Goal: Browse casually

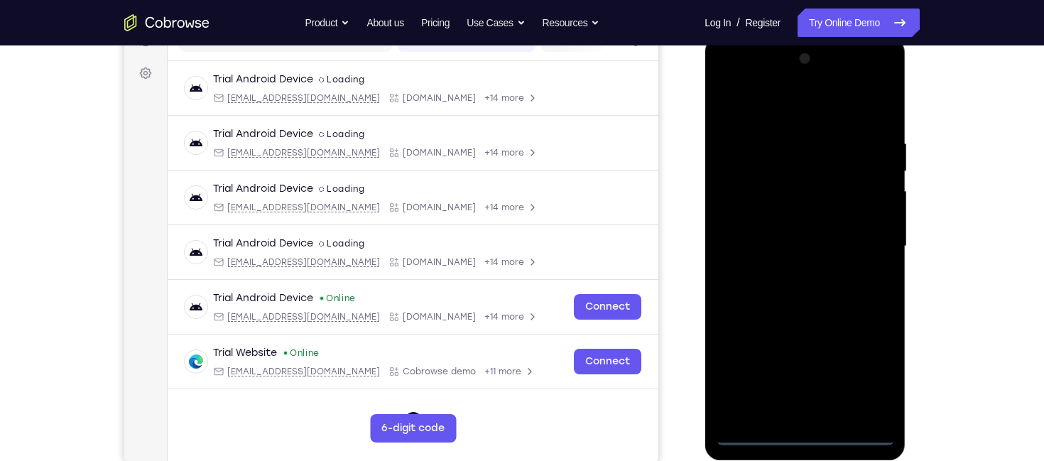
click at [803, 436] on div at bounding box center [804, 247] width 179 height 398
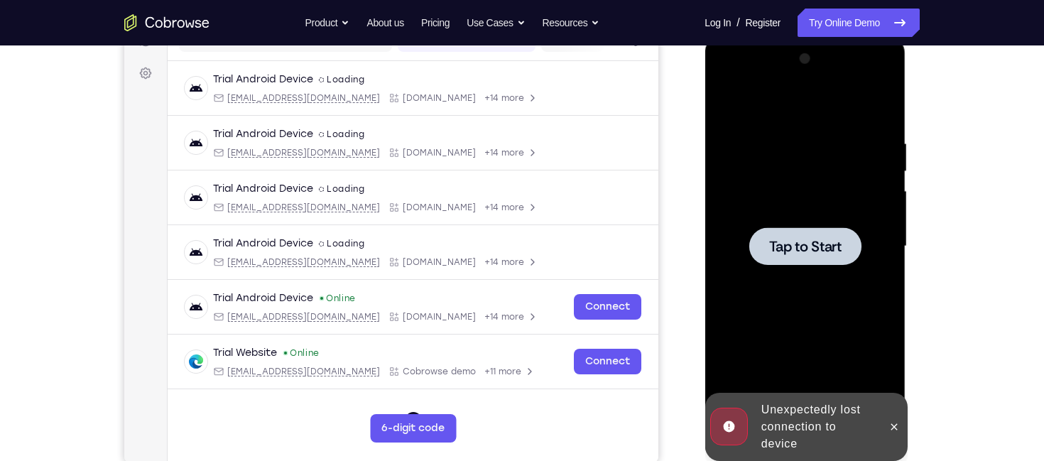
click at [784, 271] on div at bounding box center [804, 247] width 179 height 398
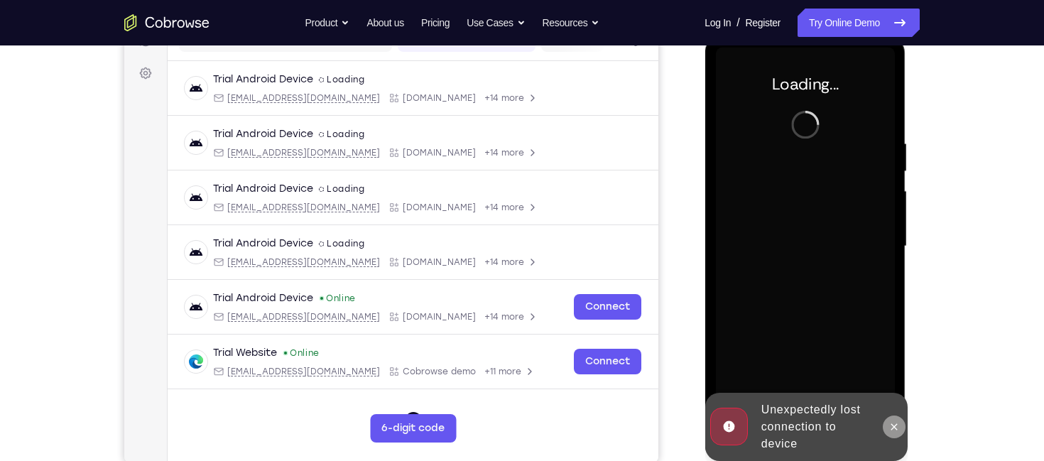
click at [891, 431] on icon at bounding box center [893, 426] width 11 height 11
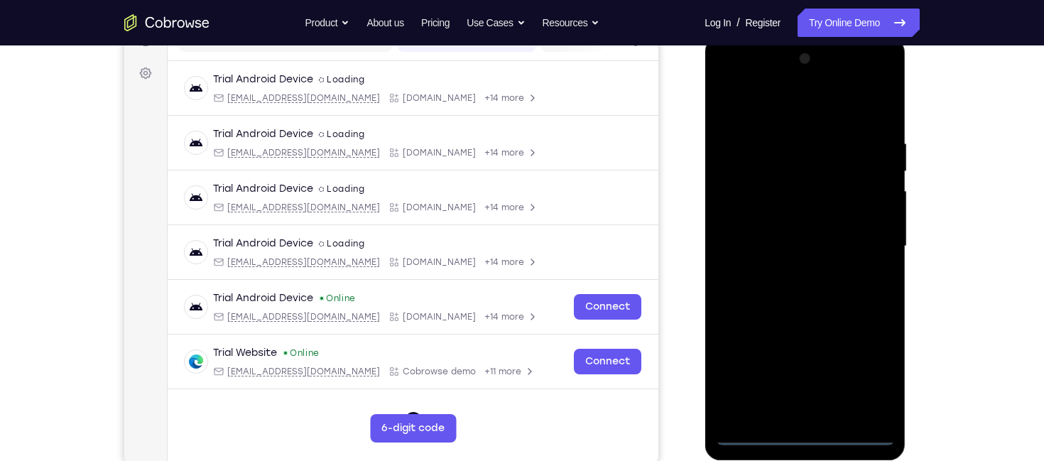
click at [804, 431] on div at bounding box center [804, 247] width 179 height 398
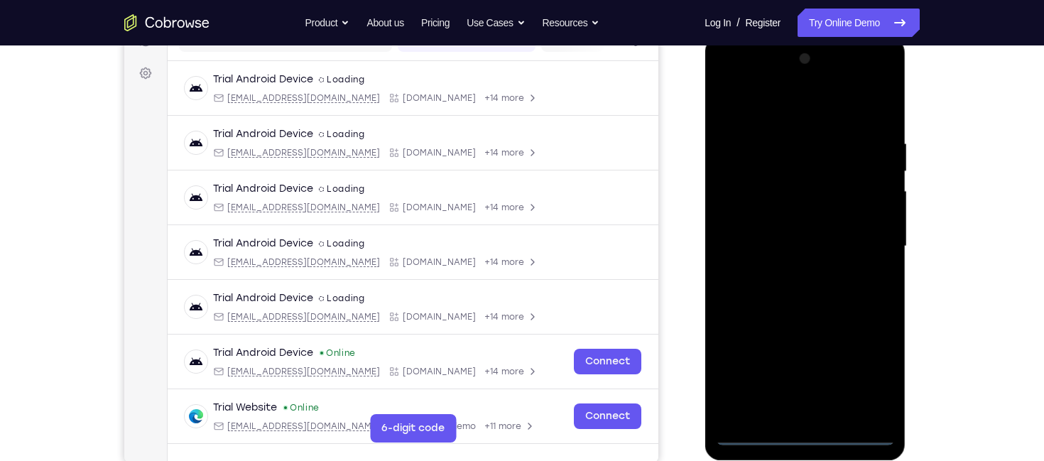
click at [875, 385] on div at bounding box center [804, 247] width 179 height 398
click at [789, 102] on div at bounding box center [804, 247] width 179 height 398
click at [860, 233] on div at bounding box center [804, 247] width 179 height 398
click at [791, 272] on div at bounding box center [804, 247] width 179 height 398
click at [786, 235] on div at bounding box center [804, 247] width 179 height 398
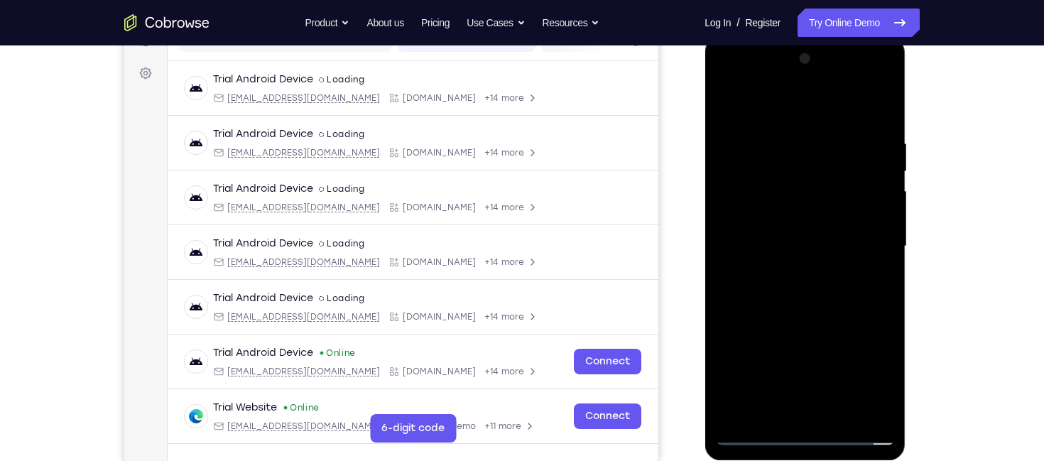
click at [784, 207] on div at bounding box center [804, 247] width 179 height 398
click at [794, 247] on div at bounding box center [804, 247] width 179 height 398
click at [821, 296] on div at bounding box center [804, 247] width 179 height 398
click at [872, 108] on div at bounding box center [804, 247] width 179 height 398
click at [883, 118] on div at bounding box center [804, 247] width 179 height 398
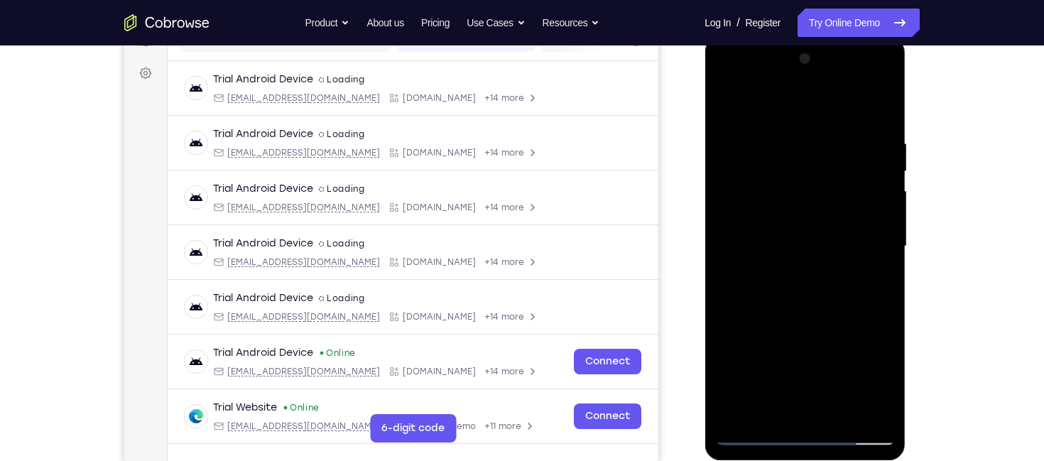
click at [883, 118] on div at bounding box center [804, 247] width 179 height 398
click at [818, 269] on div at bounding box center [804, 247] width 179 height 398
click at [877, 109] on div at bounding box center [804, 247] width 179 height 398
click at [798, 273] on div at bounding box center [804, 247] width 179 height 398
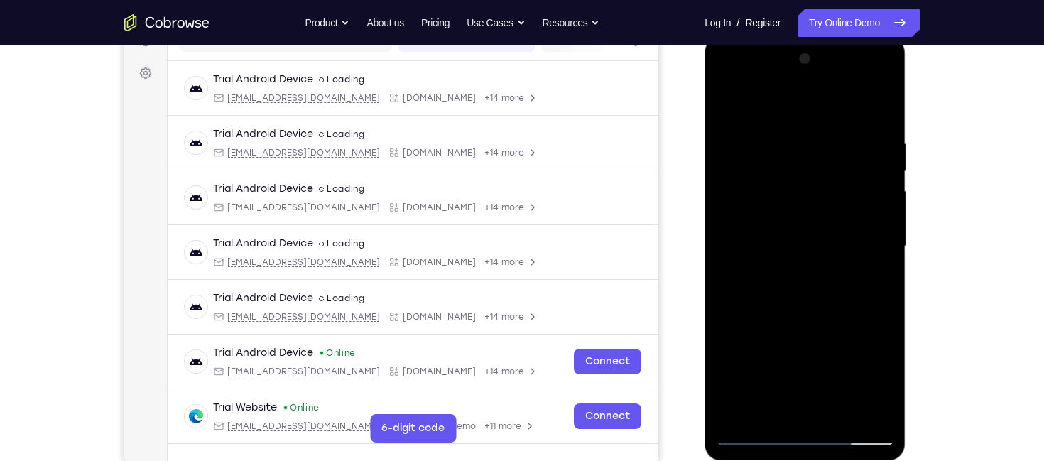
click at [798, 273] on div at bounding box center [804, 247] width 179 height 398
click at [841, 412] on div at bounding box center [804, 247] width 179 height 398
click at [801, 323] on div at bounding box center [804, 247] width 179 height 398
click at [812, 231] on div at bounding box center [804, 247] width 179 height 398
drag, startPoint x: 795, startPoint y: 172, endPoint x: 803, endPoint y: 394, distance: 221.8
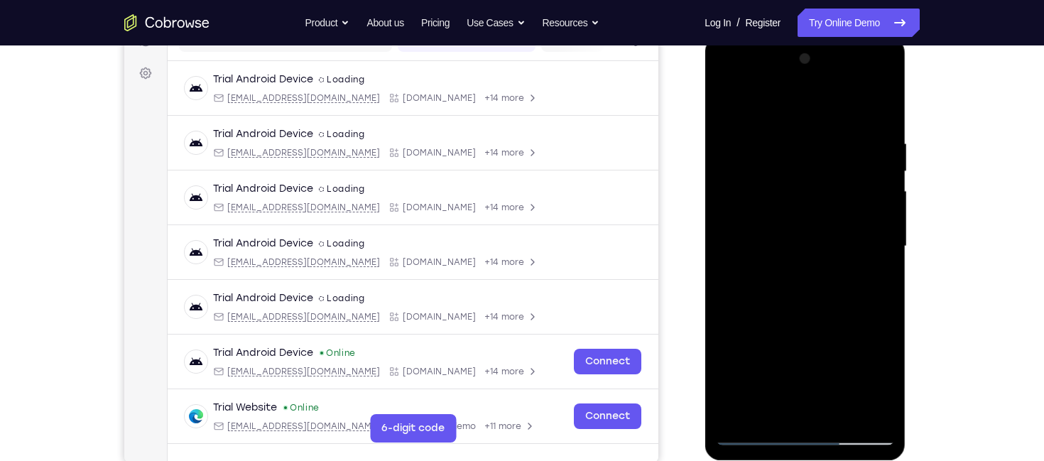
click at [803, 394] on div at bounding box center [804, 247] width 179 height 398
drag, startPoint x: 823, startPoint y: 147, endPoint x: 795, endPoint y: 65, distance: 86.5
click at [795, 65] on div at bounding box center [804, 247] width 179 height 398
